Goal: Information Seeking & Learning: Learn about a topic

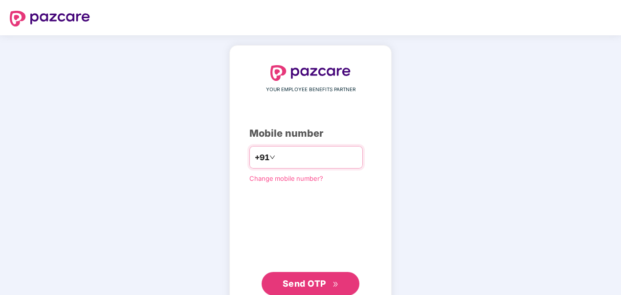
type input "**********"
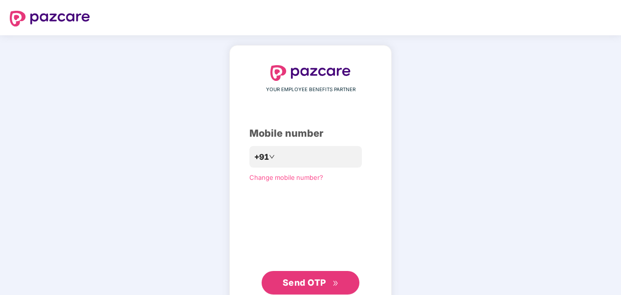
click at [306, 282] on span "Send OTP" at bounding box center [305, 282] width 44 height 10
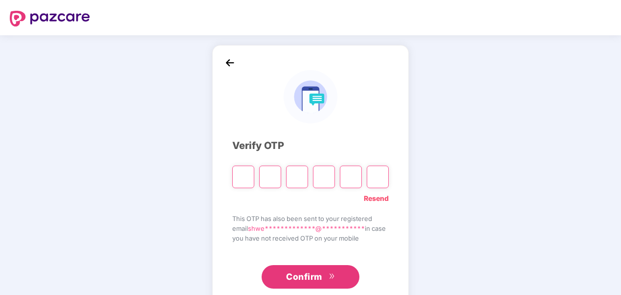
type input "*"
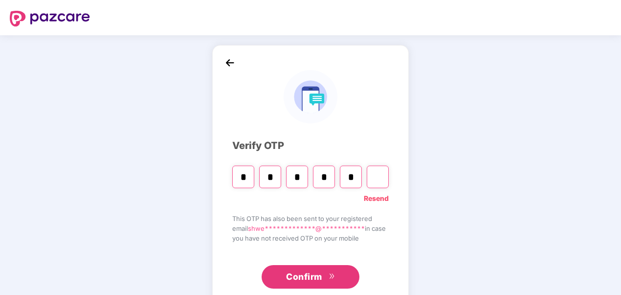
type input "*"
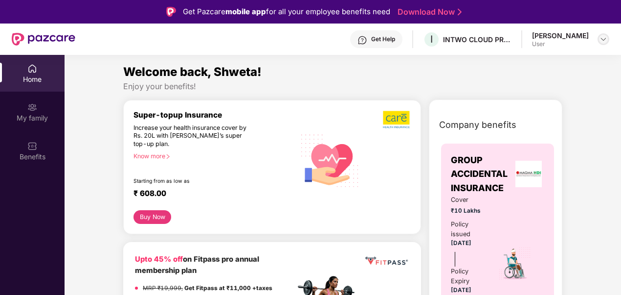
click at [605, 42] on img at bounding box center [604, 39] width 8 height 8
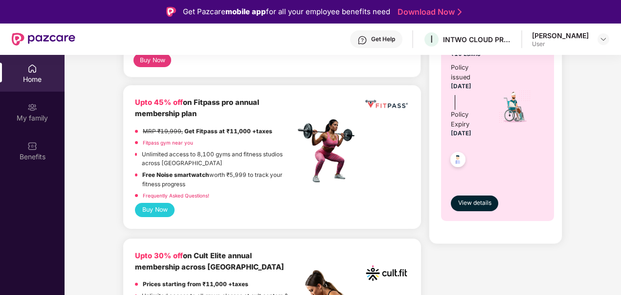
scroll to position [137, 0]
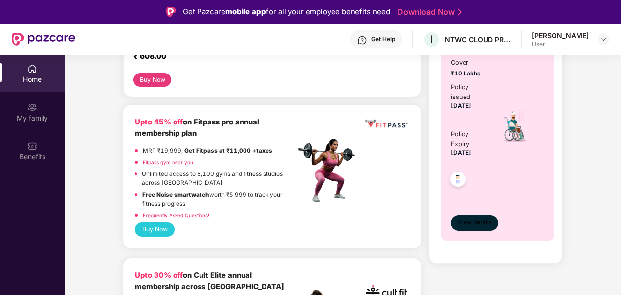
click at [481, 218] on span "View details" at bounding box center [475, 222] width 33 height 9
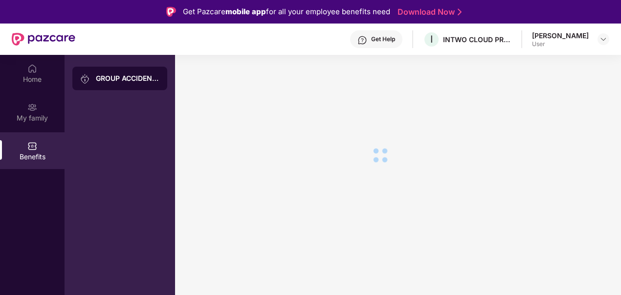
scroll to position [0, 0]
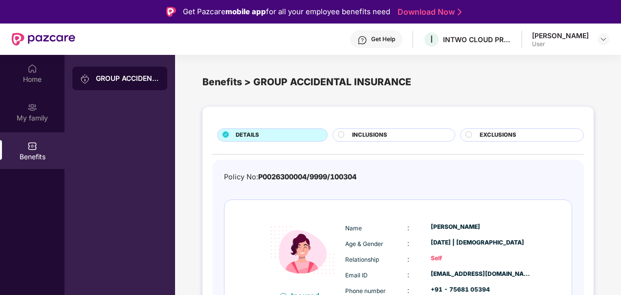
click at [395, 134] on div "INCLUSIONS" at bounding box center [398, 136] width 102 height 10
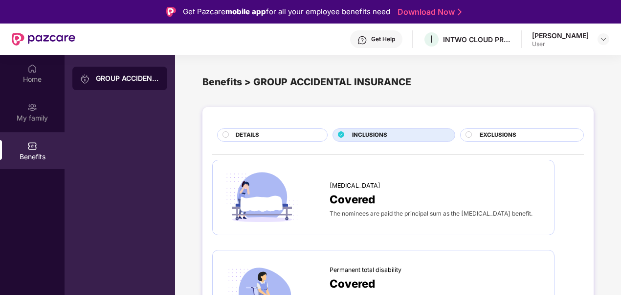
click at [525, 134] on div "EXCLUSIONS" at bounding box center [527, 136] width 104 height 10
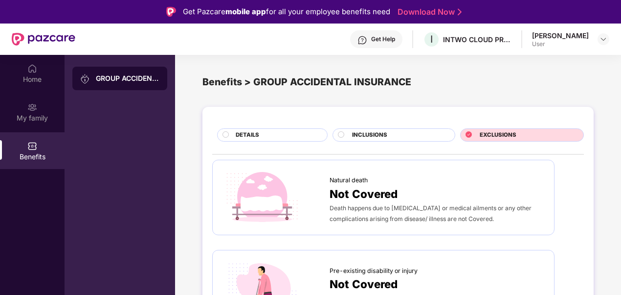
click at [248, 138] on span "DETAILS" at bounding box center [247, 135] width 23 height 9
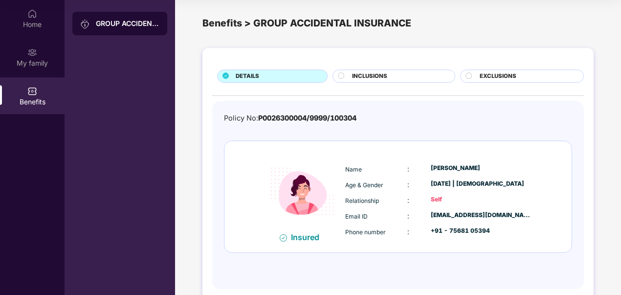
scroll to position [2, 0]
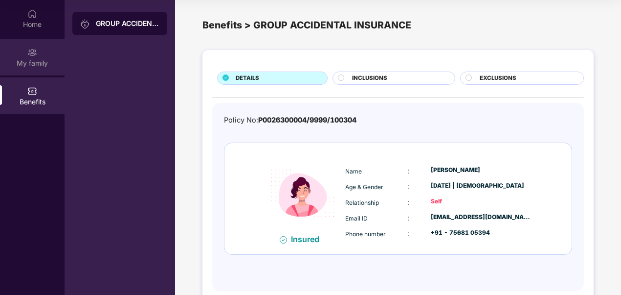
click at [22, 63] on div "My family" at bounding box center [32, 63] width 65 height 10
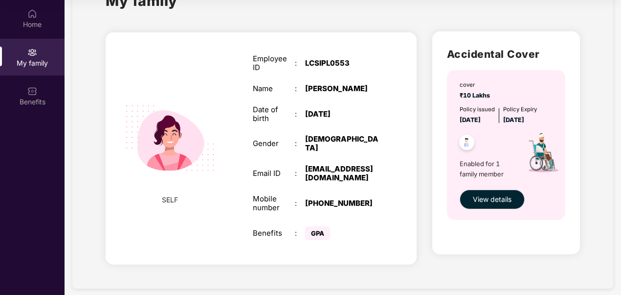
scroll to position [38, 0]
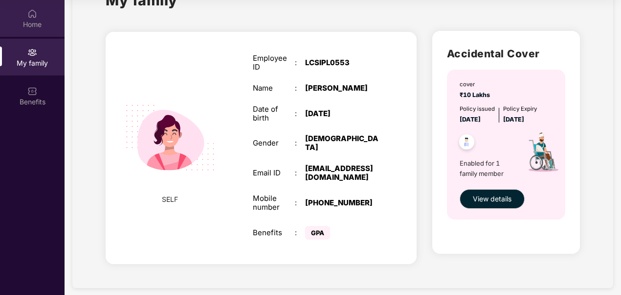
click at [45, 23] on div "Home" at bounding box center [32, 25] width 65 height 10
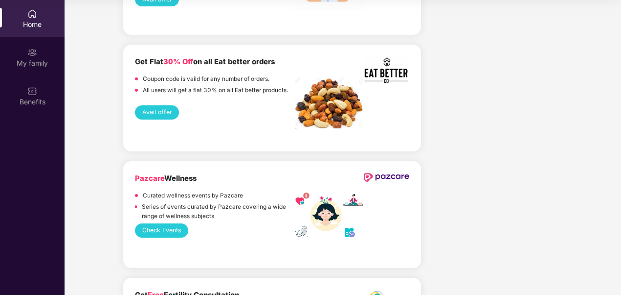
scroll to position [1194, 0]
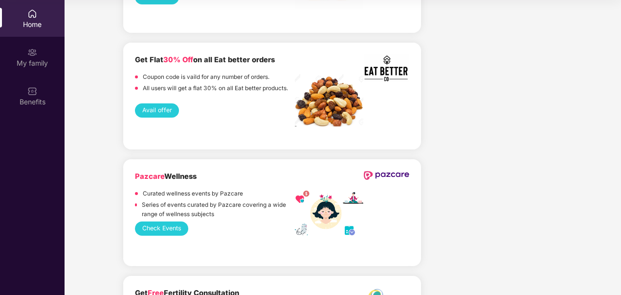
click at [42, 24] on div "Home" at bounding box center [32, 25] width 65 height 10
drag, startPoint x: 620, startPoint y: 154, endPoint x: 619, endPoint y: 25, distance: 128.2
click at [619, 25] on div "Welcome back, Shweta! Enjoy your benefits! Super-topup Insurance Increase your …" at bounding box center [343, 51] width 565 height 2474
click at [574, 74] on div "Welcome back, Shweta! Enjoy your benefits! Super-topup Insurance Increase your …" at bounding box center [343, 51] width 565 height 2474
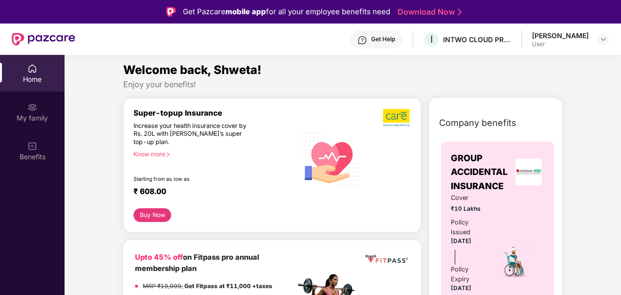
scroll to position [0, 0]
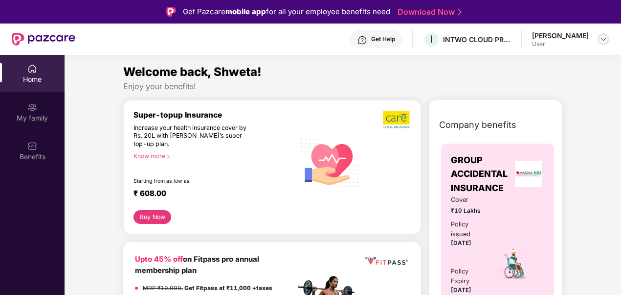
click at [605, 38] on img at bounding box center [604, 39] width 8 height 8
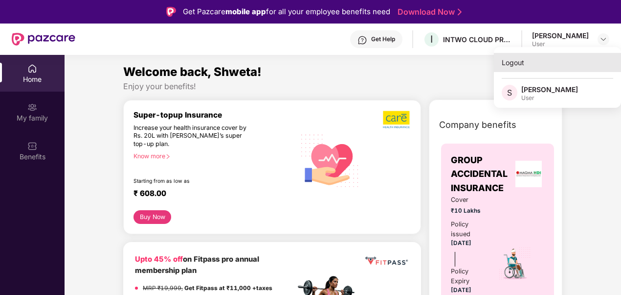
click at [562, 66] on div "Logout" at bounding box center [557, 62] width 127 height 19
